Goal: Contribute content

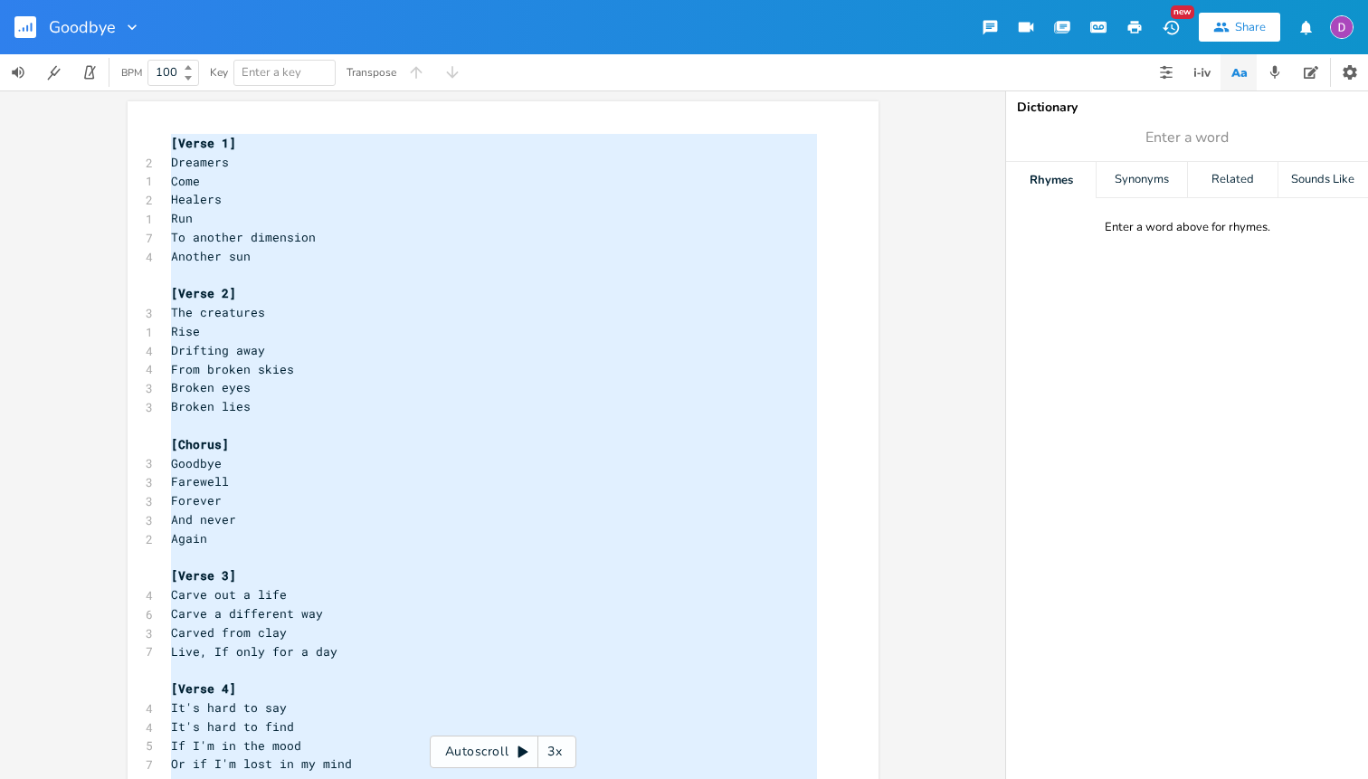
scroll to position [152, 0]
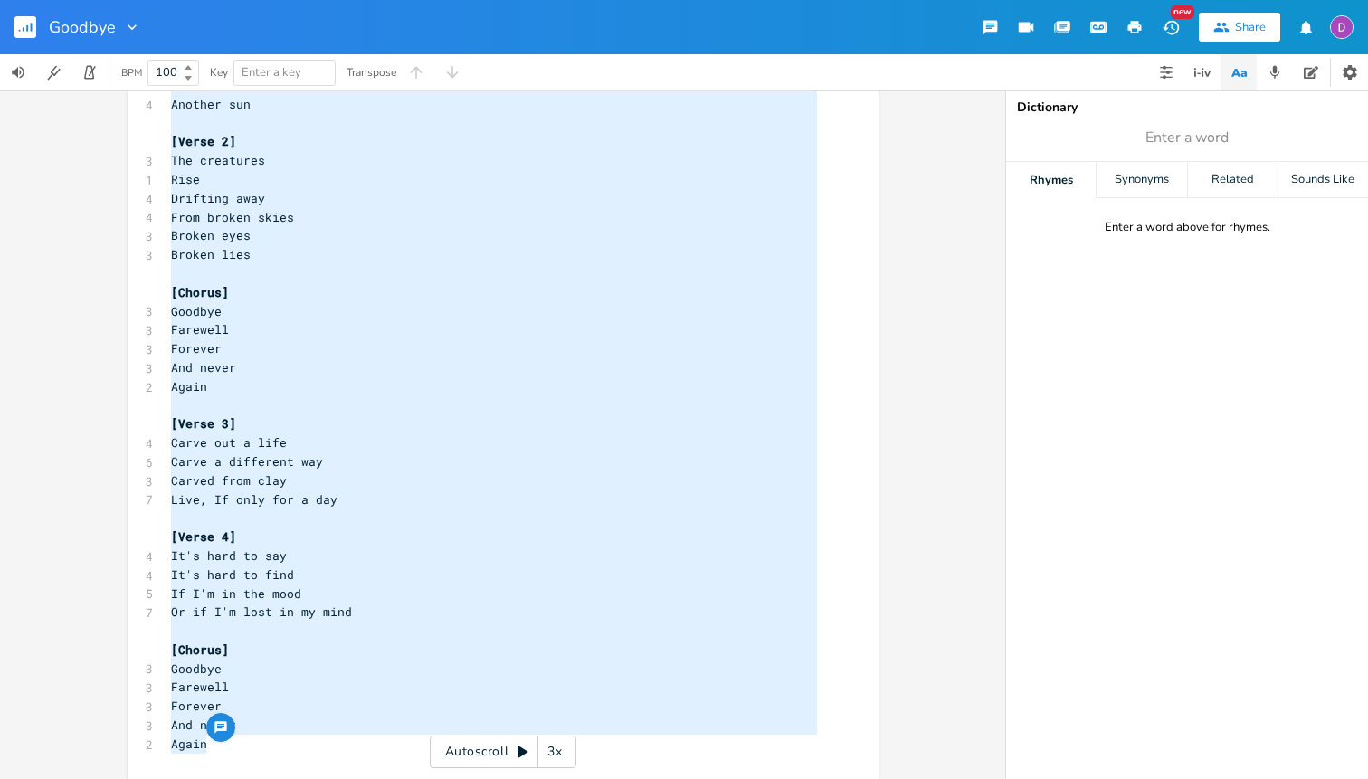
click at [27, 22] on rect "button" at bounding box center [25, 27] width 22 height 22
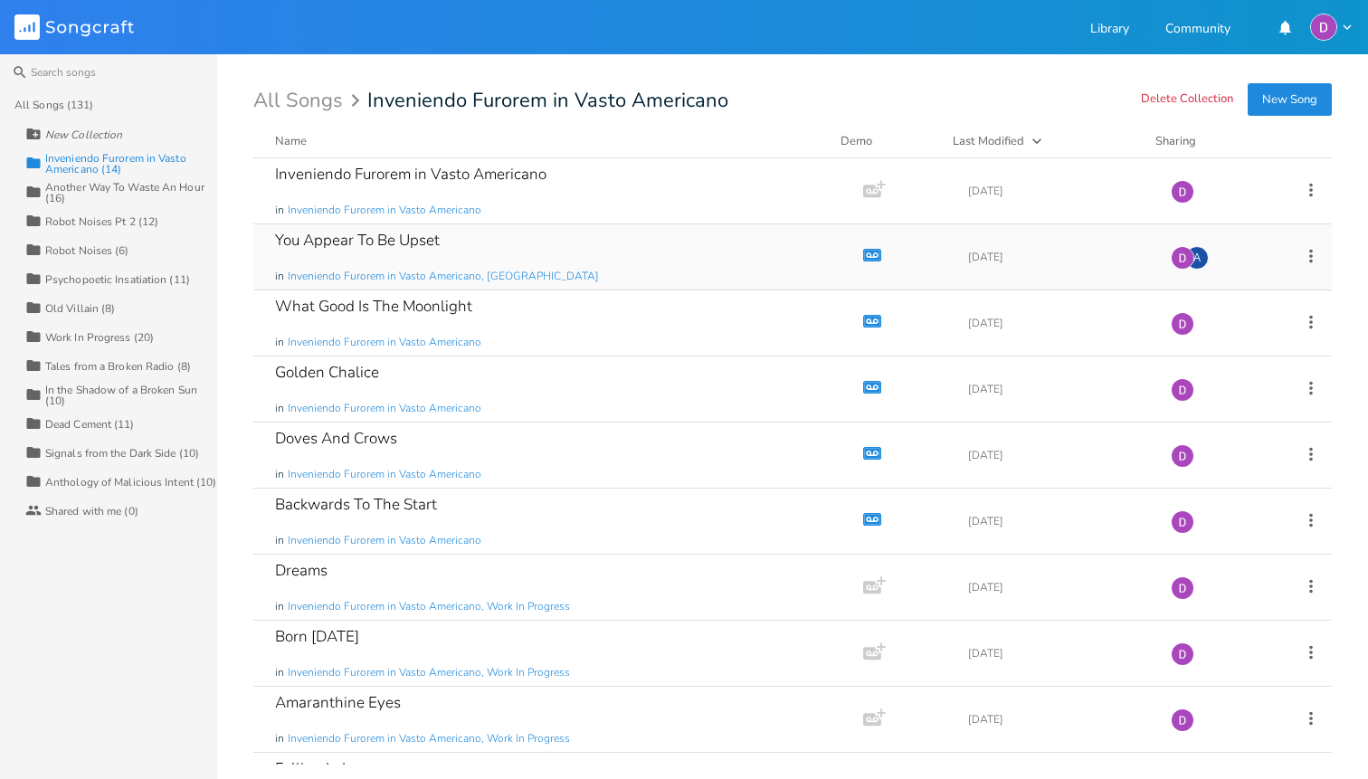
click at [606, 250] on div "You Appear To Be Upset in Inveniendo Furorem in Vasto Americano, [GEOGRAPHIC_DA…" at bounding box center [554, 256] width 559 height 65
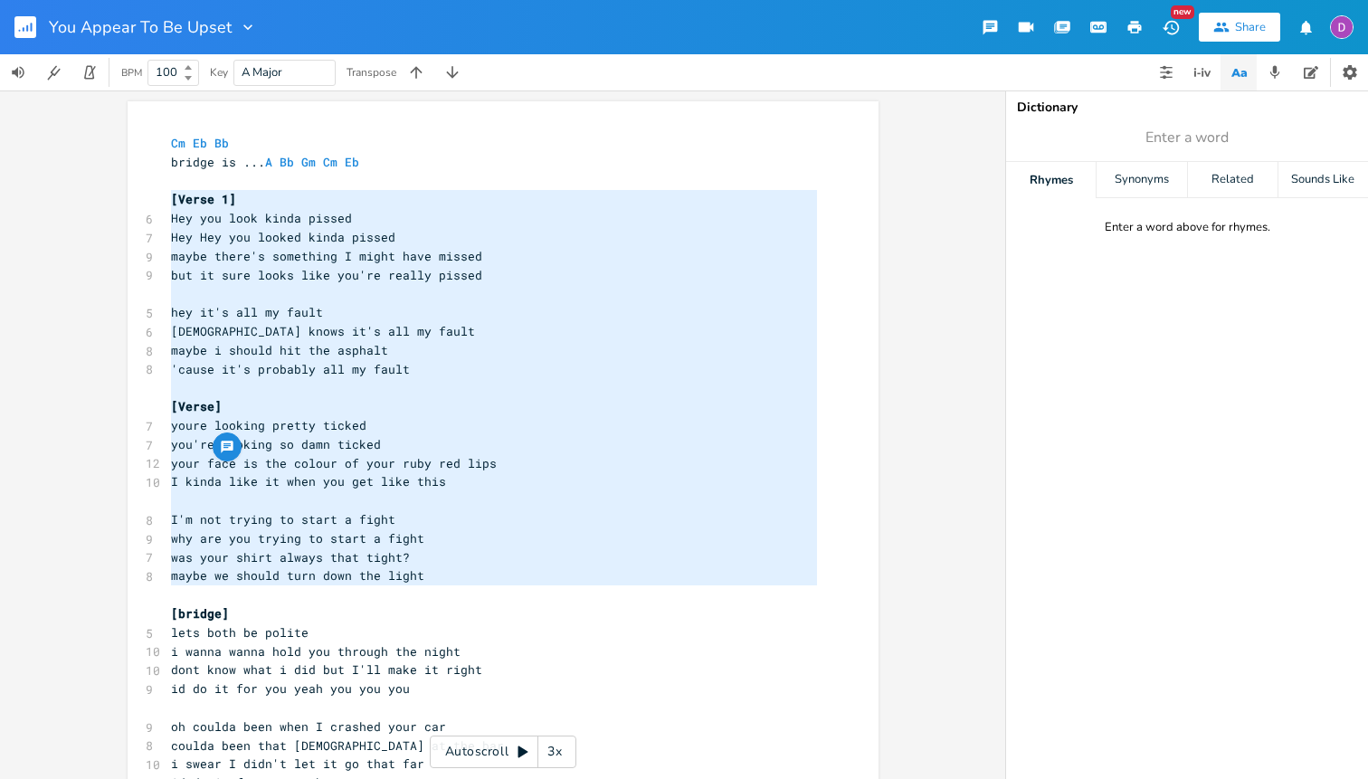
drag, startPoint x: 167, startPoint y: 196, endPoint x: 212, endPoint y: 597, distance: 403.5
click at [212, 597] on div "Cm Eb Bb bridge is ... A Bb Gm Cm Eb ​ [Verse 1] 6 Hey you look kinda pissed 7 …" at bounding box center [493, 727] width 653 height 1186
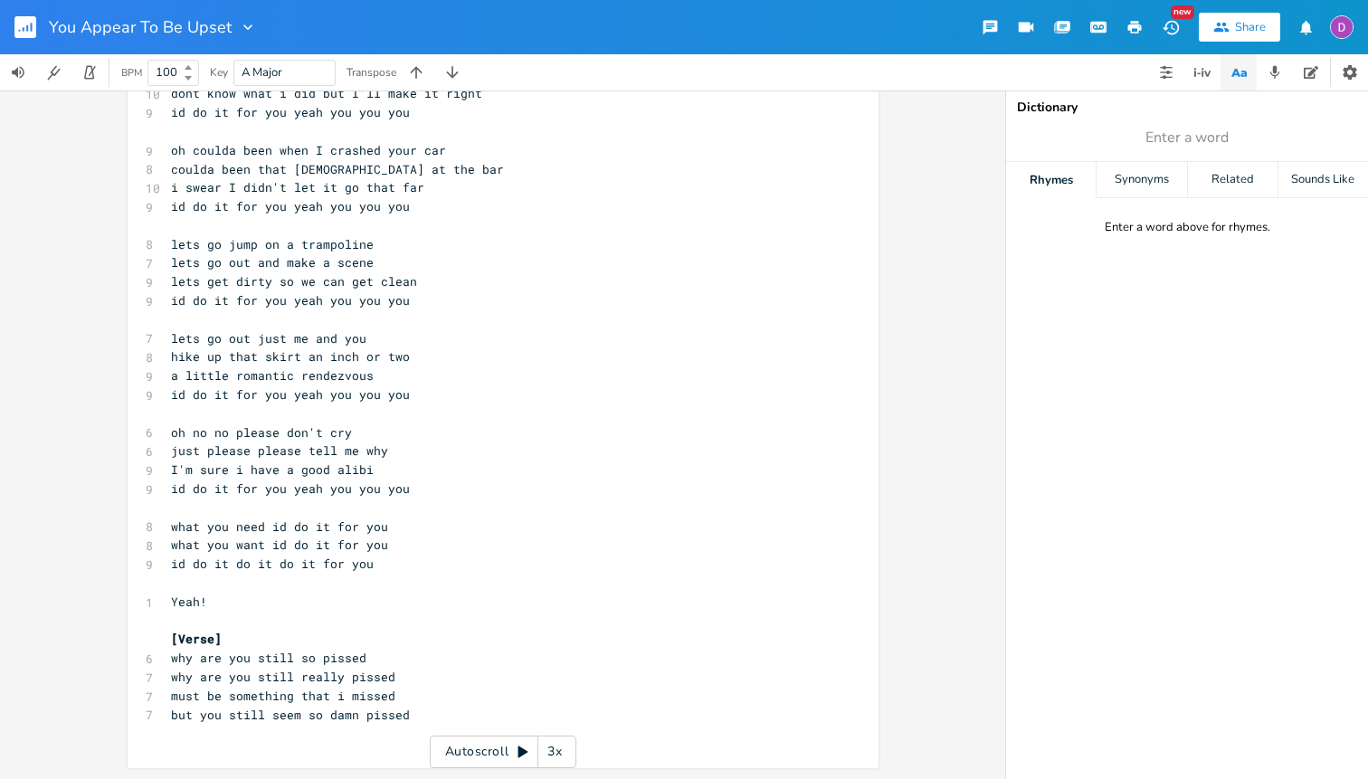
type textarea "[Verse 1] Hey you look kinda pissed Hey Hey you looked kinda pissed maybe there…"
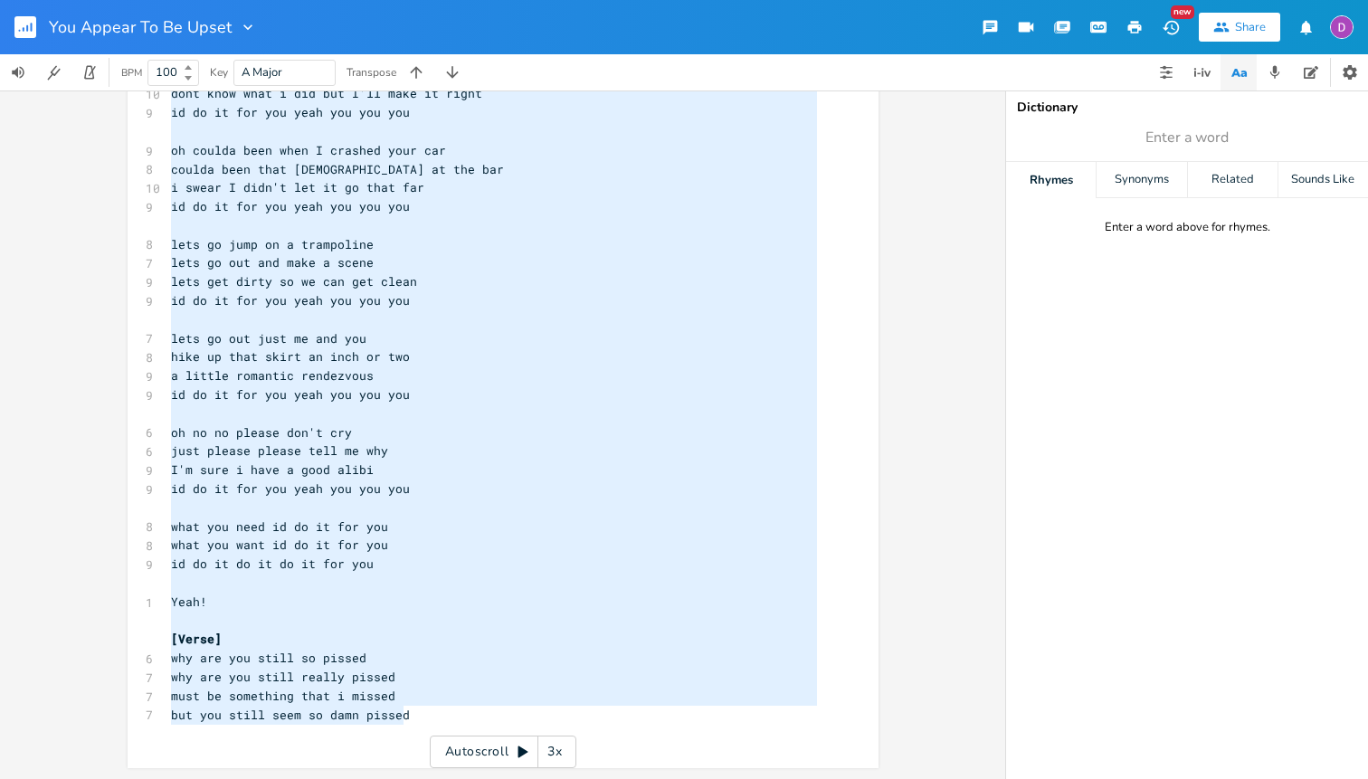
click at [404, 710] on pre "but you still seem so damn pissed" at bounding box center [493, 715] width 653 height 19
click at [1262, 74] on button "button" at bounding box center [1275, 72] width 36 height 36
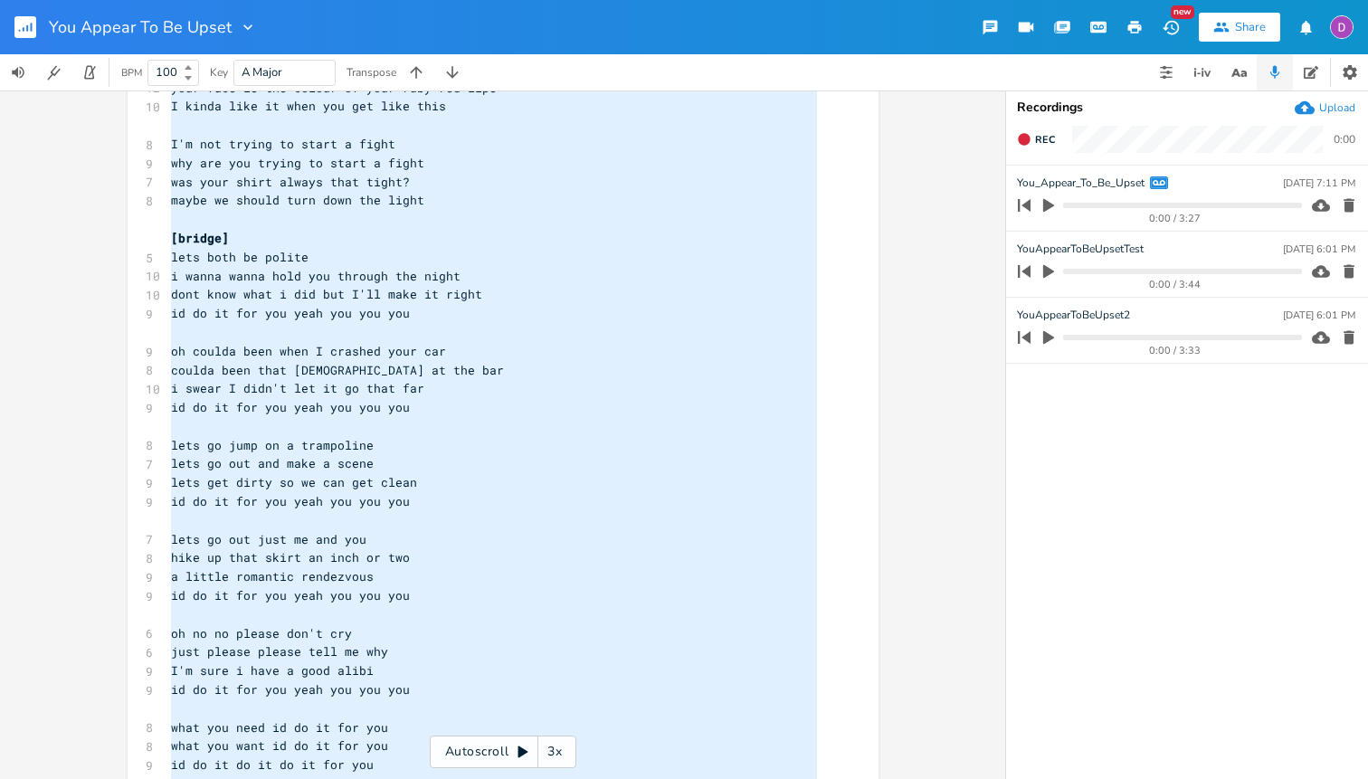
scroll to position [0, 0]
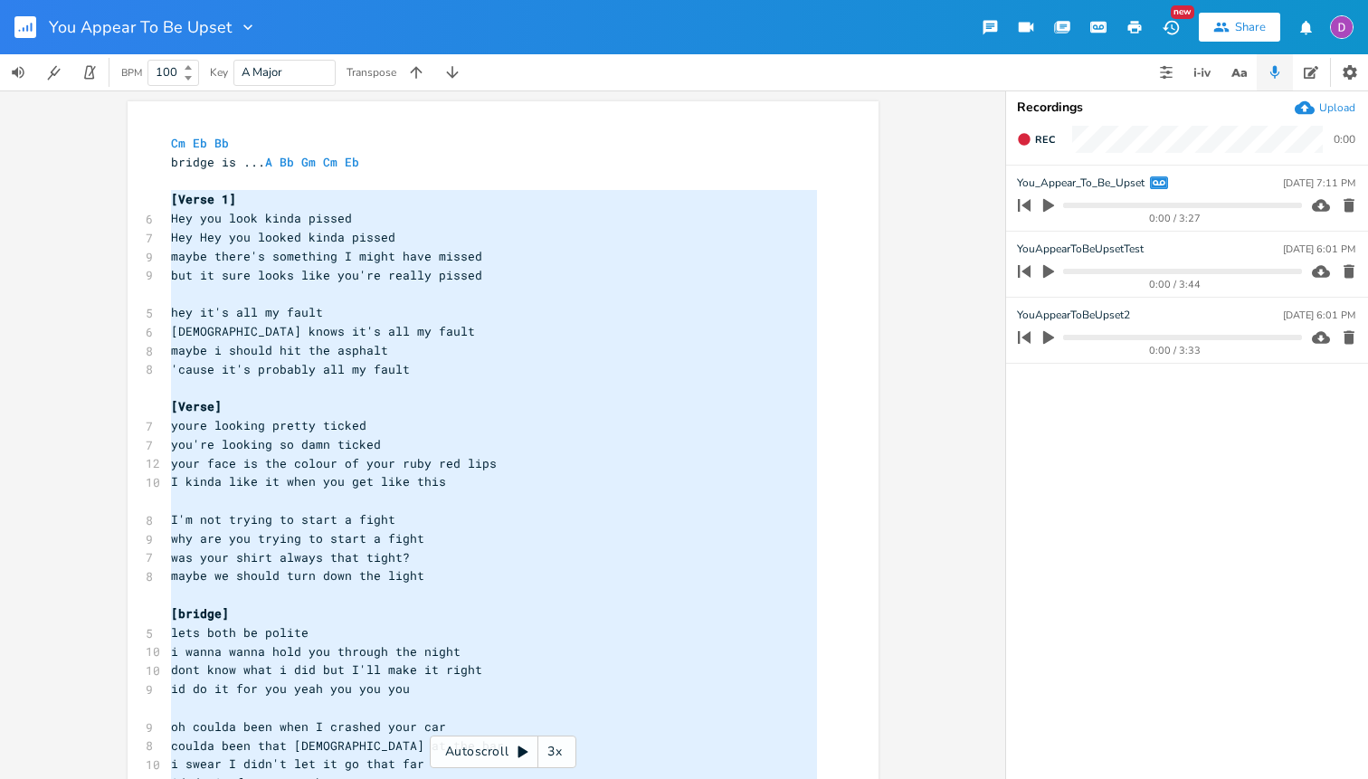
click at [629, 159] on pre "bridge is ... A Bb Gm Cm Eb" at bounding box center [493, 162] width 653 height 19
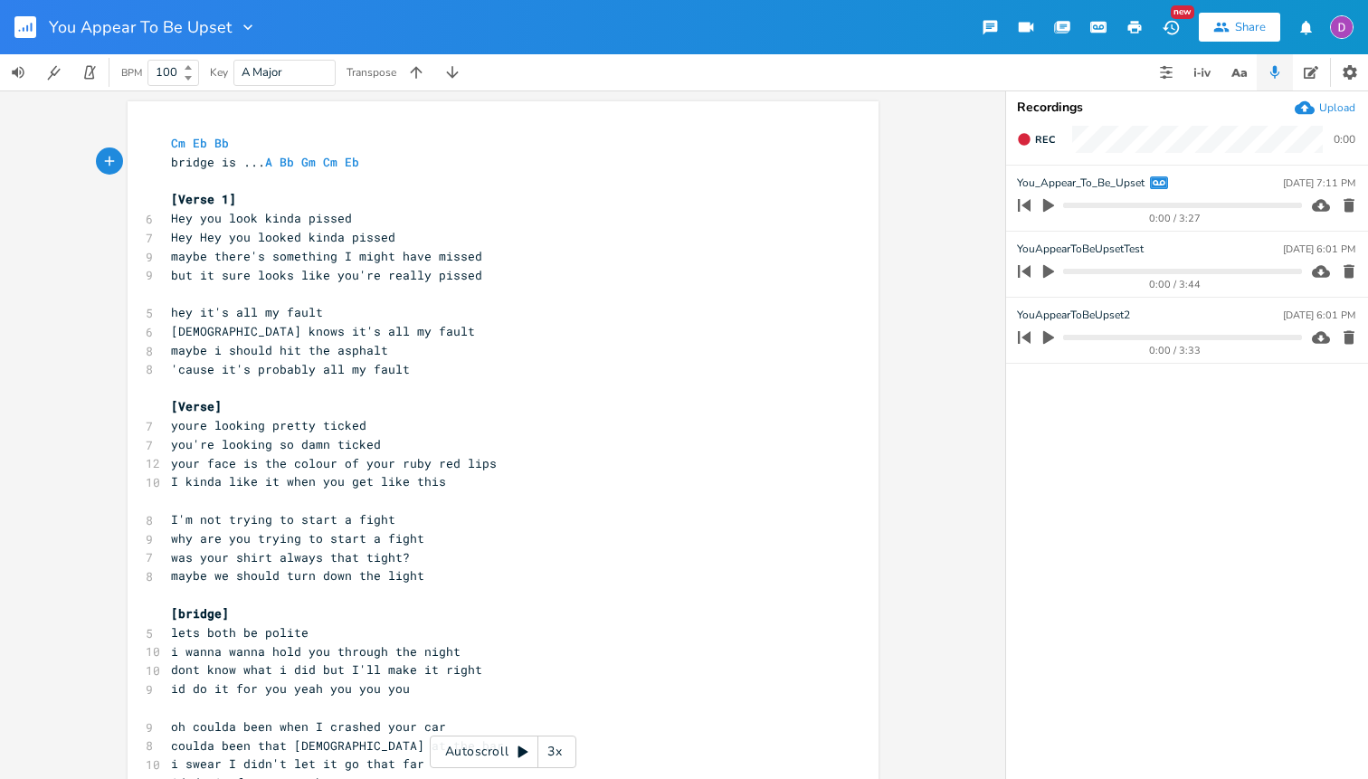
click at [1167, 25] on icon "button" at bounding box center [1171, 27] width 19 height 19
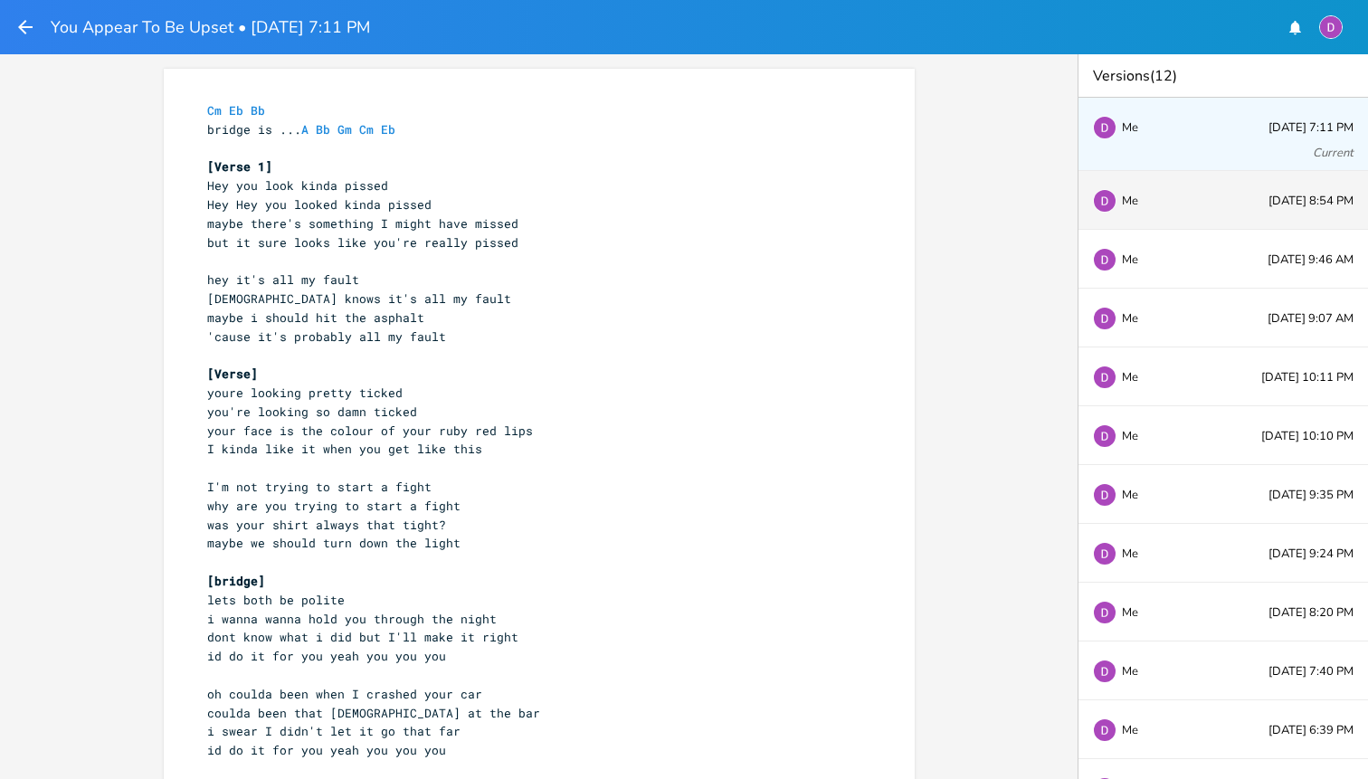
click at [1158, 210] on div "Me [DATE] 8:54 PM" at bounding box center [1224, 200] width 290 height 59
